Goal: Navigation & Orientation: Find specific page/section

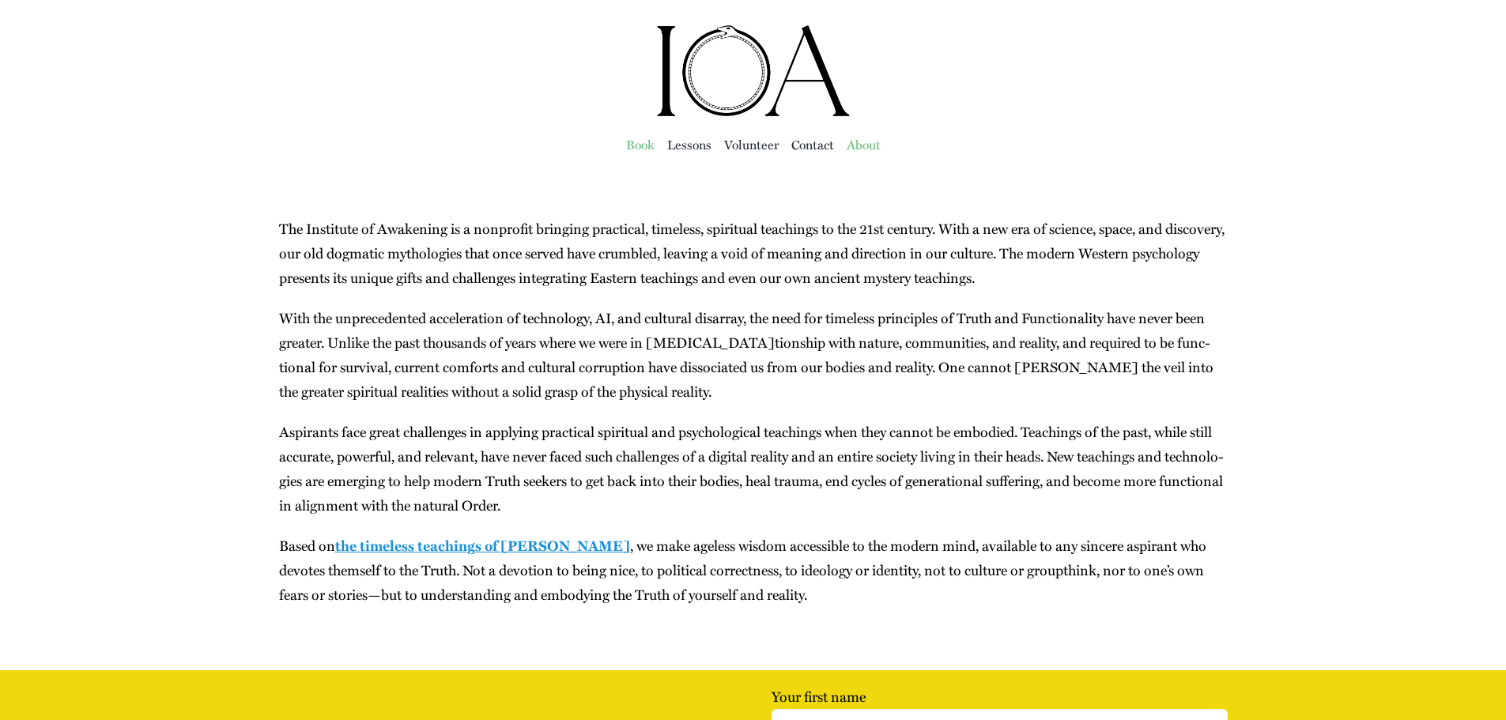
click at [628, 145] on span "Book" at bounding box center [640, 145] width 28 height 22
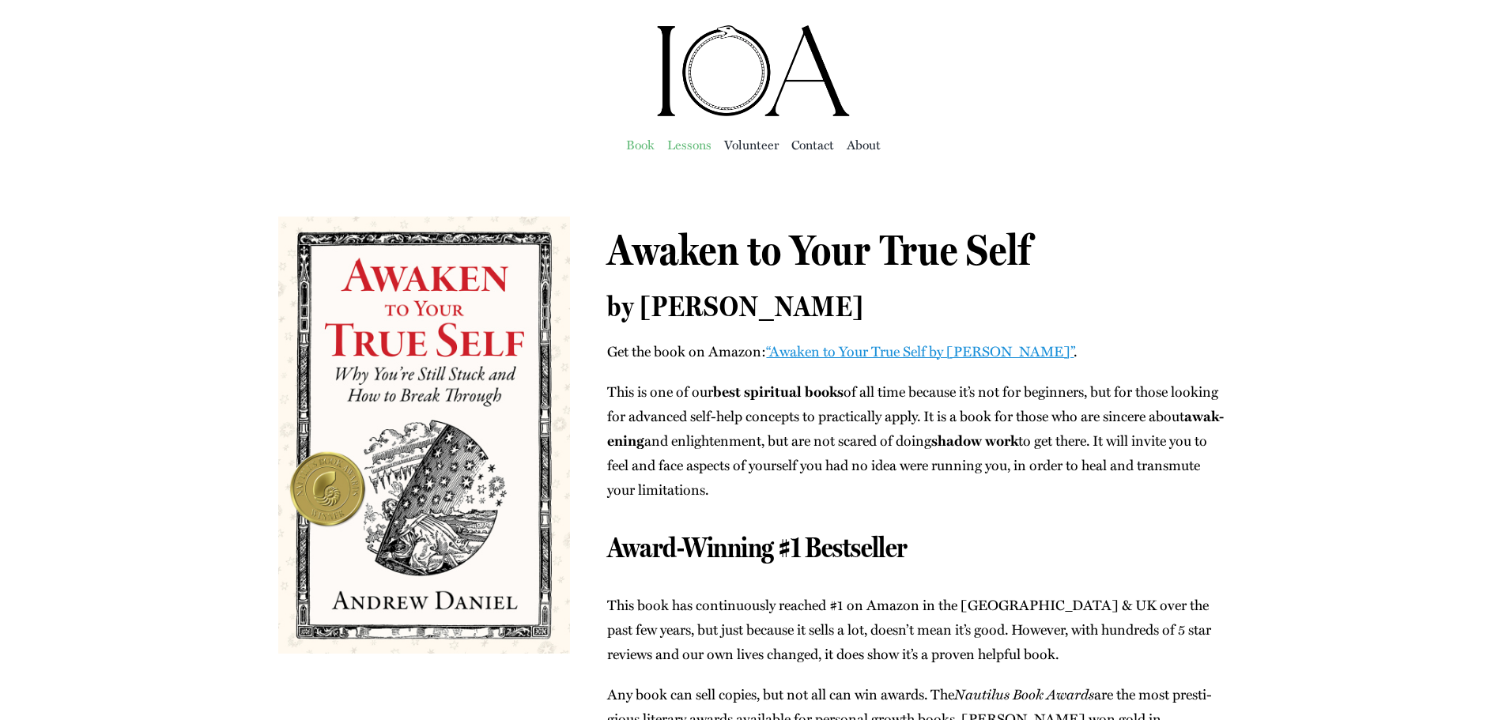
click at [701, 150] on span "Lessons" at bounding box center [689, 145] width 44 height 22
